Goal: Find specific page/section

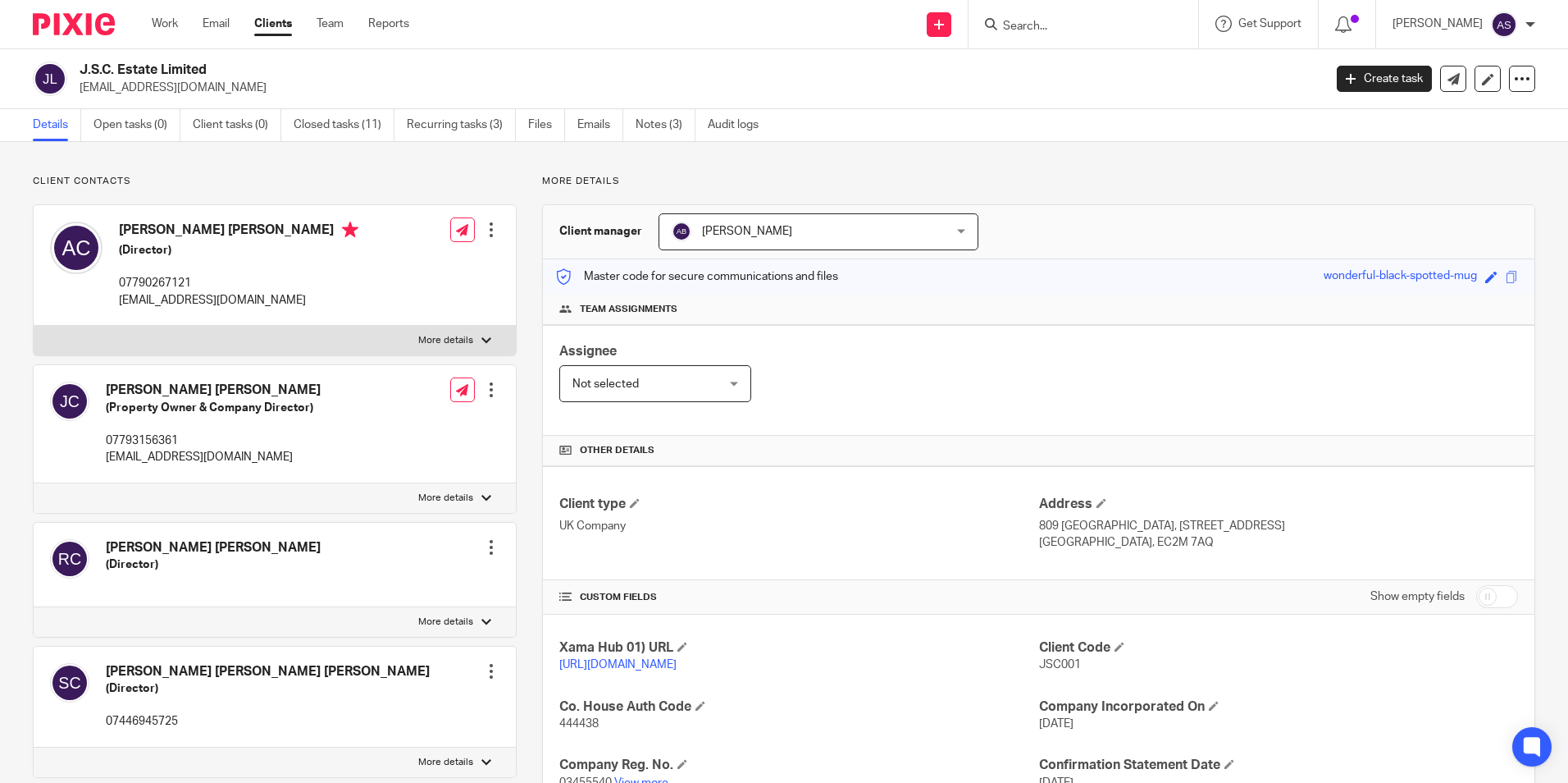
click at [1030, 25] on input "Search" at bounding box center [1076, 26] width 148 height 14
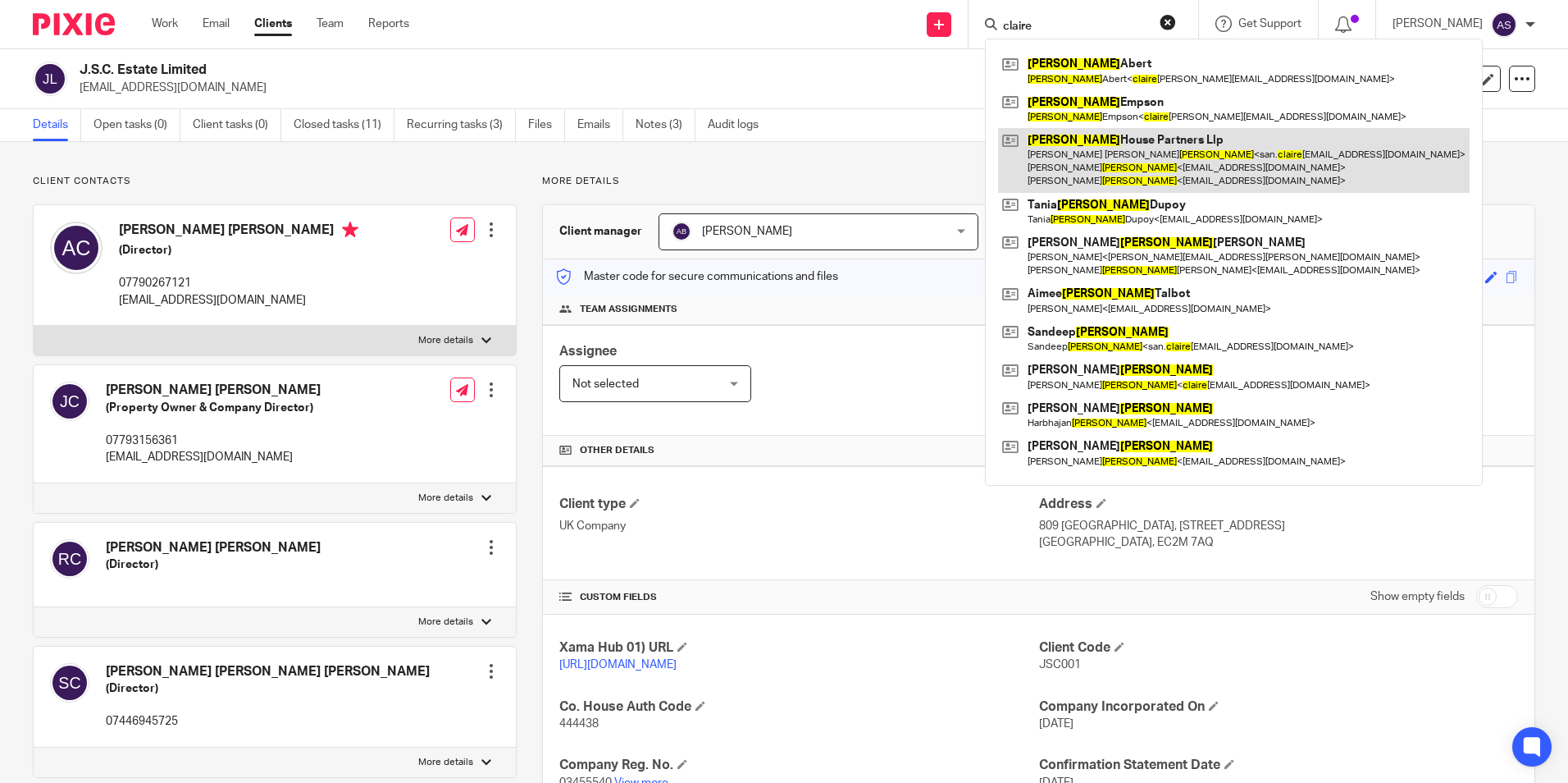
type input "claire"
click at [1189, 166] on link at bounding box center [1234, 161] width 472 height 65
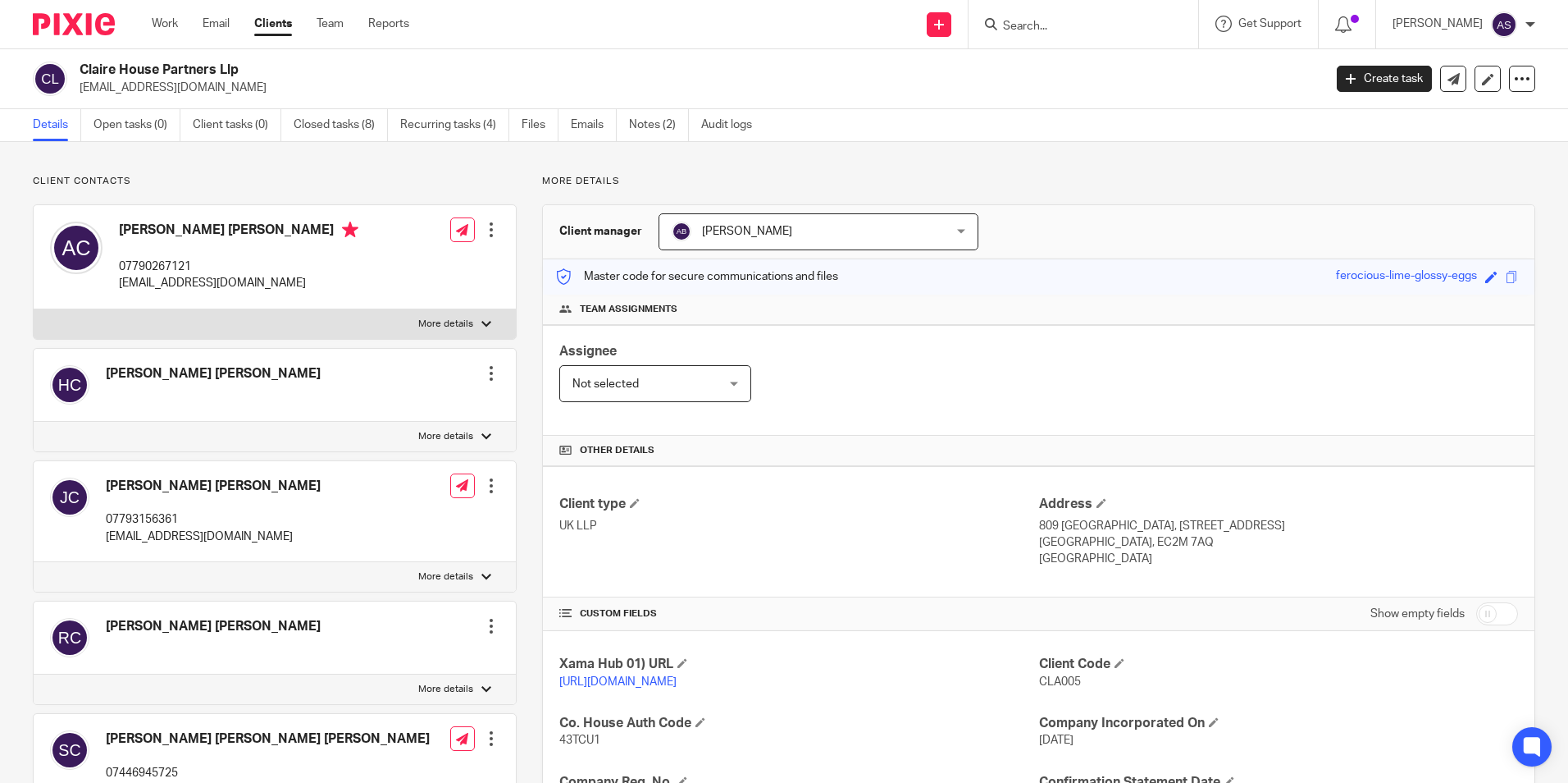
click at [1267, 325] on div "Assignee Not selected Not selected Not selected [PERSON_NAME] [PERSON_NAME] [PE…" at bounding box center [1039, 380] width 992 height 110
